Goal: Information Seeking & Learning: Learn about a topic

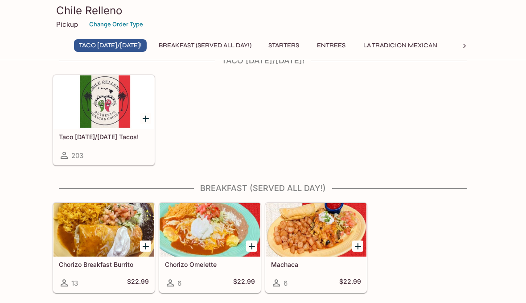
scroll to position [23, 0]
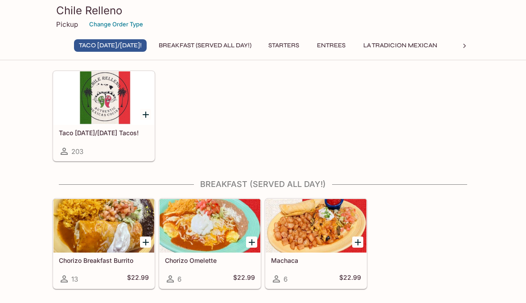
click at [125, 133] on h5 "Taco [DATE]/[DATE] Tacos!" at bounding box center [104, 133] width 90 height 8
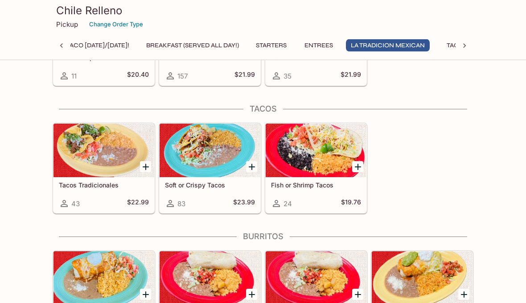
scroll to position [892, 0]
click at [101, 153] on div at bounding box center [104, 151] width 101 height 54
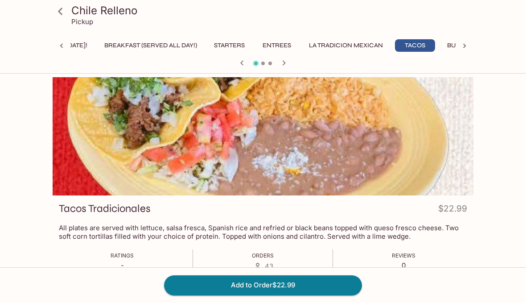
scroll to position [0, 60]
click at [67, 14] on icon at bounding box center [61, 12] width 16 height 16
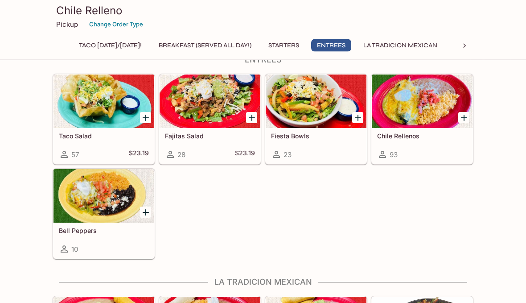
scroll to position [497, 0]
click at [116, 115] on div at bounding box center [104, 101] width 101 height 54
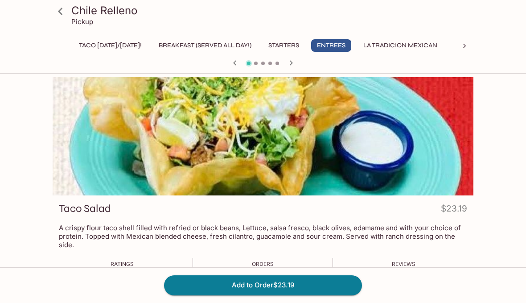
click at [56, 12] on icon at bounding box center [61, 12] width 16 height 16
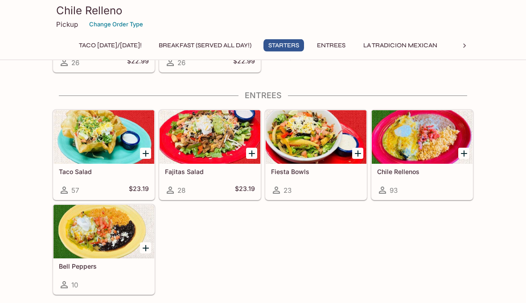
scroll to position [462, 0]
click at [104, 153] on div at bounding box center [104, 137] width 101 height 54
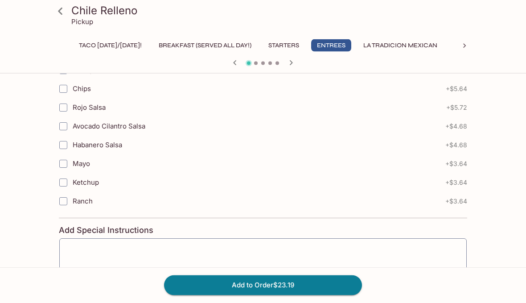
scroll to position [1119, 0]
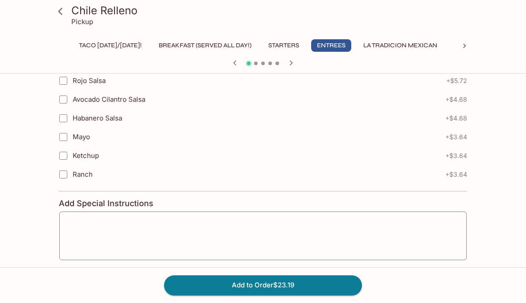
click at [62, 7] on icon at bounding box center [61, 12] width 16 height 16
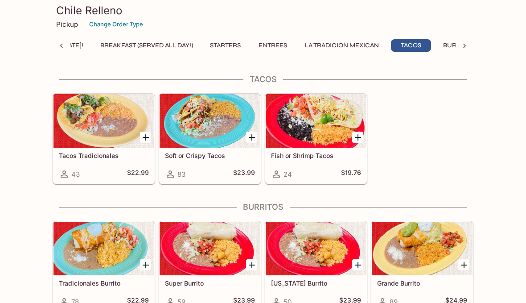
scroll to position [0, 60]
click at [205, 136] on div at bounding box center [210, 121] width 101 height 54
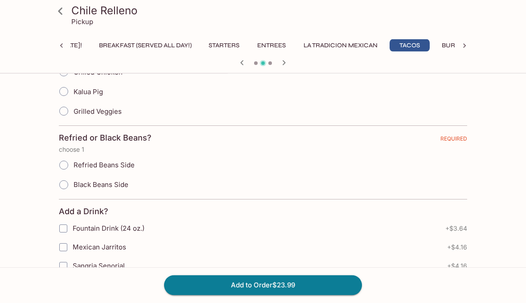
scroll to position [364, 0]
click at [57, 6] on icon at bounding box center [61, 12] width 16 height 16
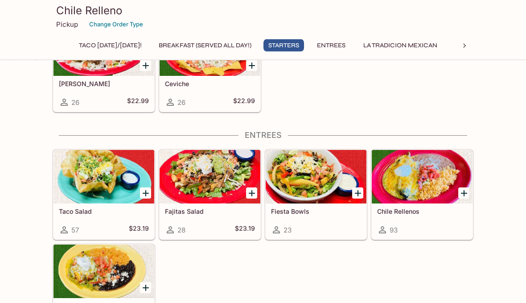
scroll to position [422, 0]
click at [112, 181] on div at bounding box center [104, 177] width 101 height 54
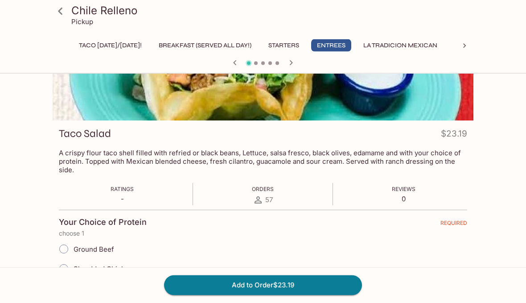
scroll to position [67, 0]
